Goal: Communication & Community: Answer question/provide support

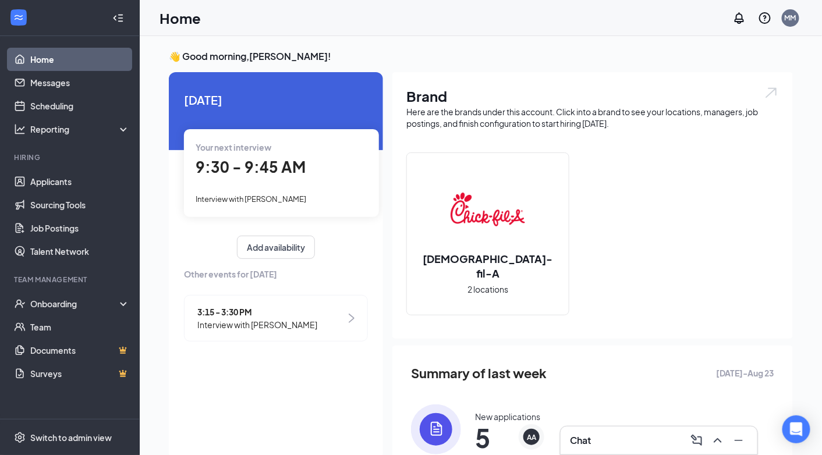
click at [594, 435] on div "Chat" at bounding box center [659, 440] width 178 height 19
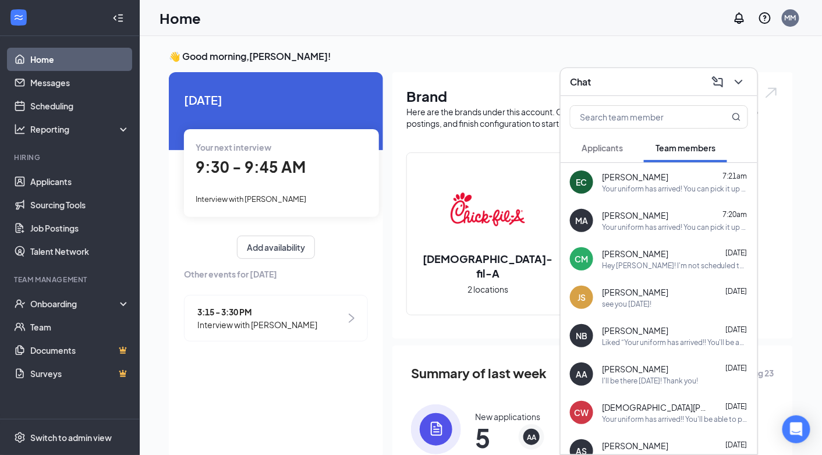
click at [629, 152] on button "Applicants" at bounding box center [602, 147] width 65 height 29
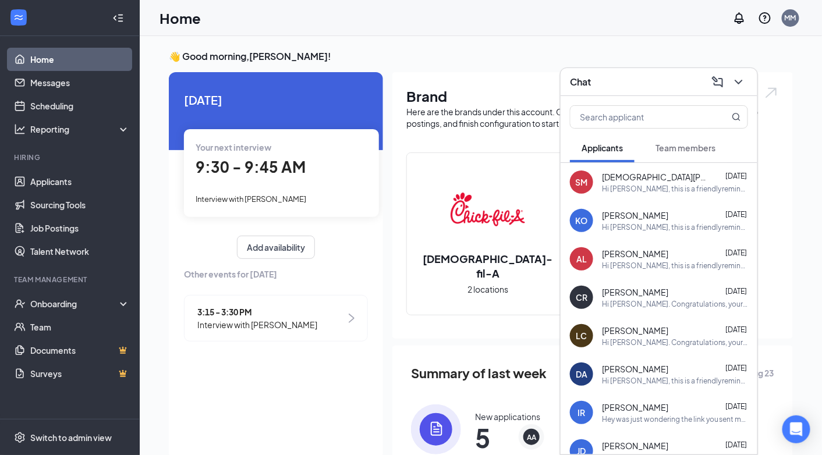
click at [644, 181] on span "[DEMOGRAPHIC_DATA][PERSON_NAME]" at bounding box center [654, 177] width 105 height 12
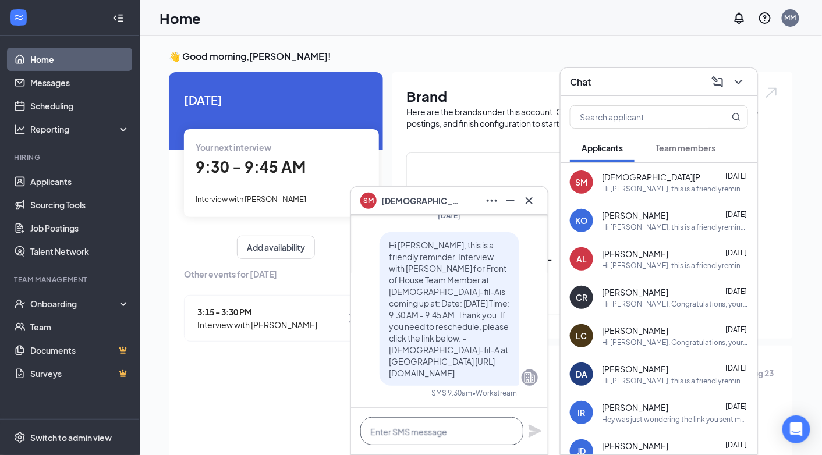
click at [425, 424] on textarea at bounding box center [441, 431] width 163 height 28
type textarea "N"
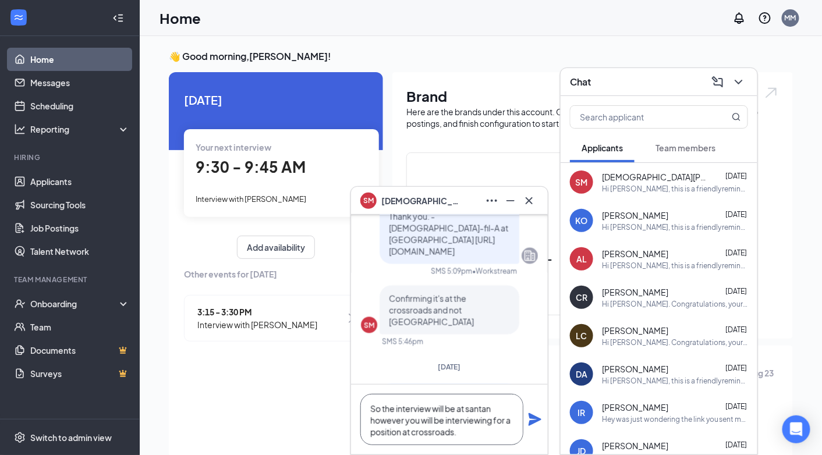
scroll to position [-162, 0]
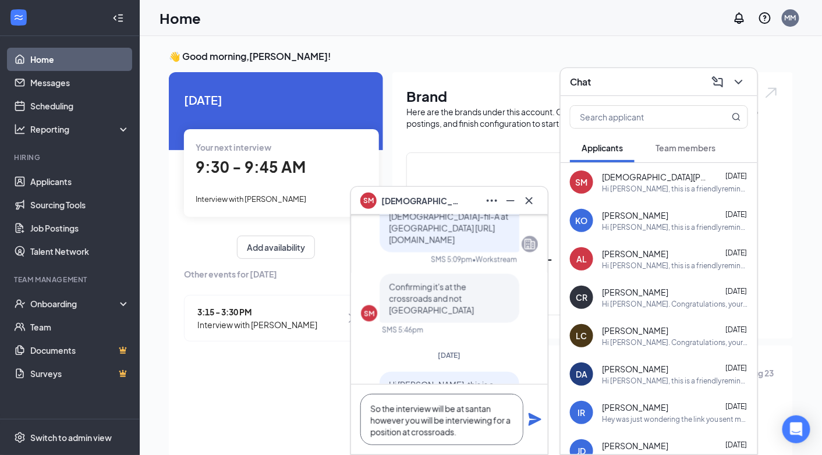
type textarea "So the interview will be at santan however you will be interviewing for a posit…"
click at [542, 420] on icon "Plane" at bounding box center [535, 420] width 14 height 14
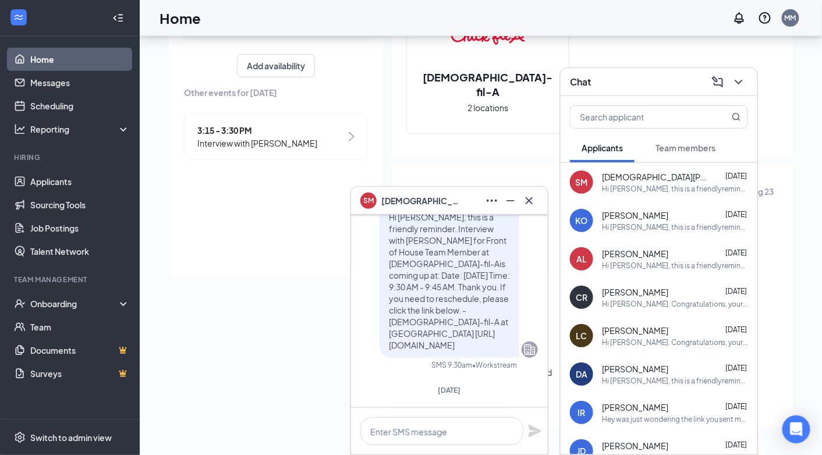
scroll to position [0, 0]
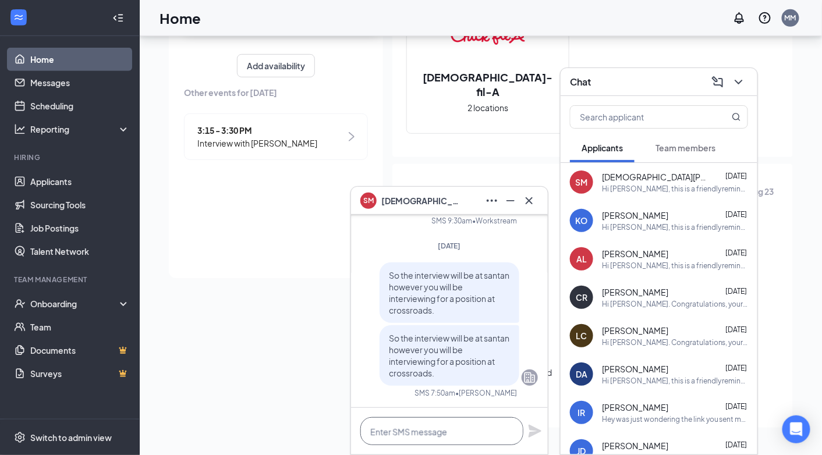
click at [466, 432] on textarea at bounding box center [441, 431] width 163 height 28
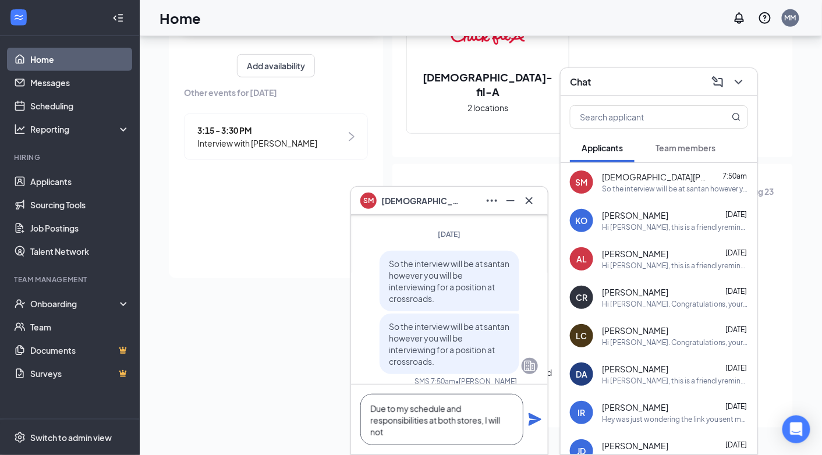
scroll to position [-23, 0]
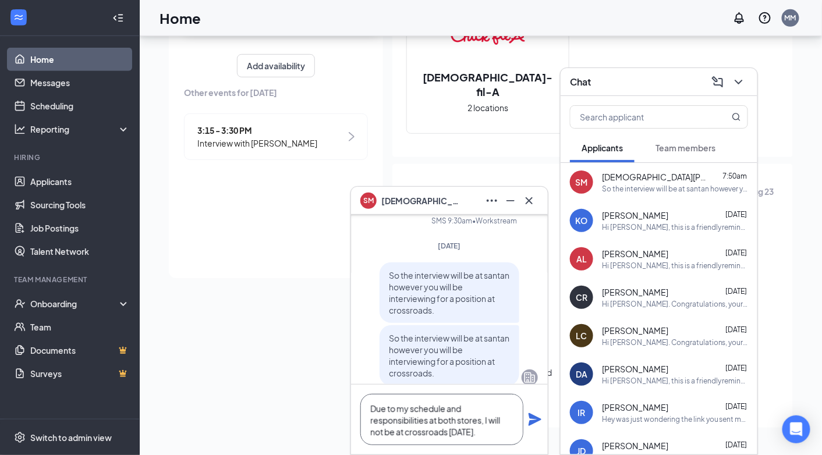
type textarea "Due to my schedule and responsibilities at both stores, I will not be at crossr…"
click at [534, 423] on icon "Plane" at bounding box center [534, 419] width 13 height 13
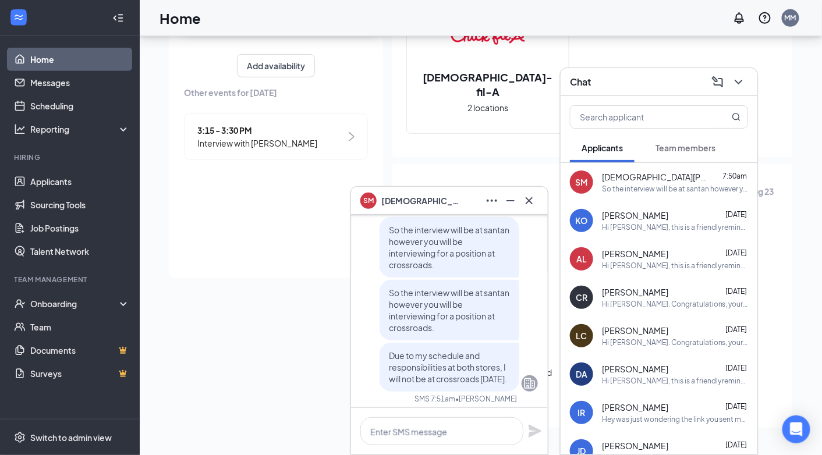
scroll to position [0, 0]
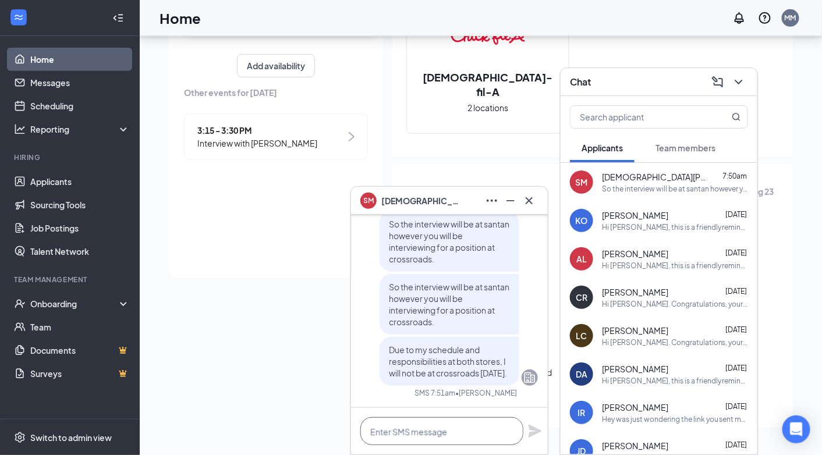
click at [433, 428] on textarea at bounding box center [441, 431] width 163 height 28
type textarea "T"
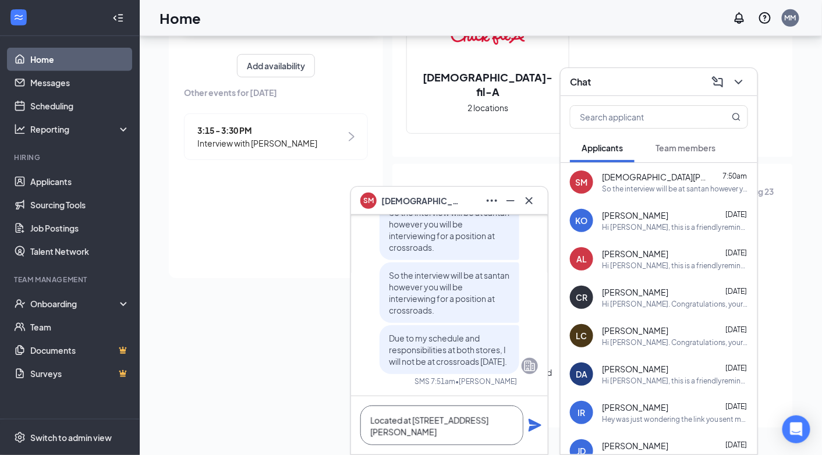
scroll to position [-11, 0]
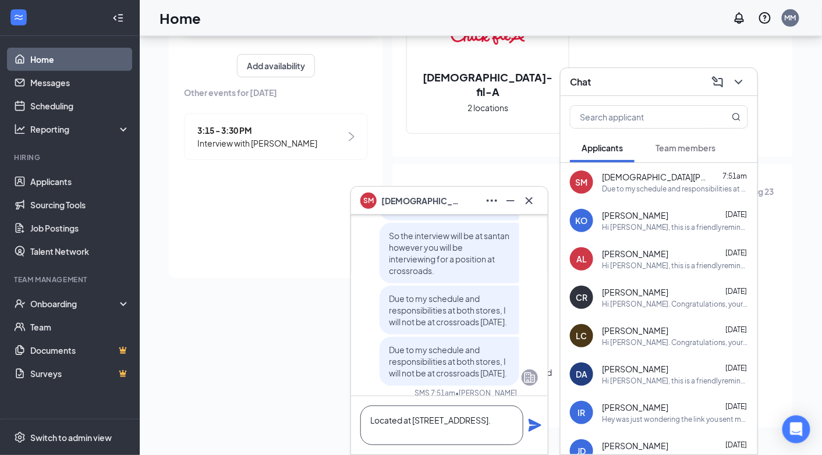
type textarea "Located at [STREET_ADDRESS]."
click at [539, 425] on icon "Plane" at bounding box center [534, 425] width 13 height 13
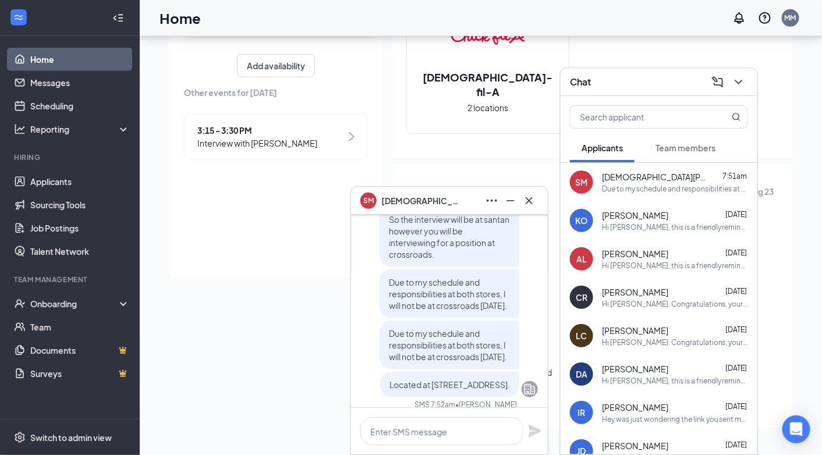
scroll to position [0, 0]
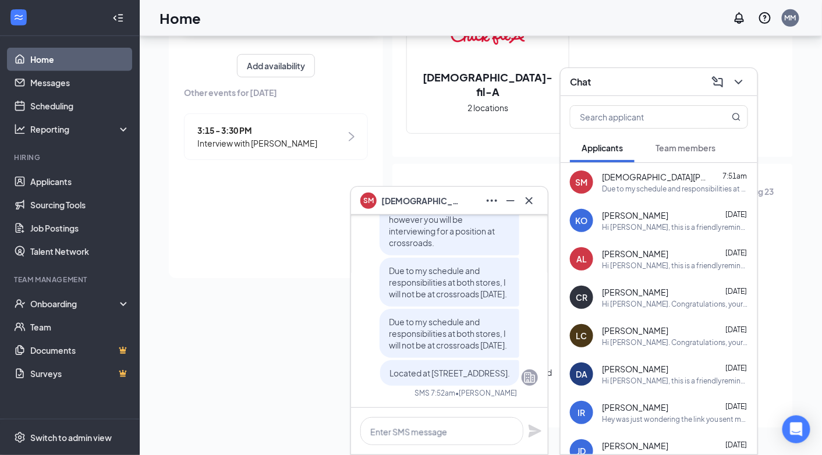
click at [520, 193] on div at bounding box center [529, 200] width 19 height 19
click at [503, 199] on icon "Minimize" at bounding box center [510, 201] width 14 height 14
